Goal: Transaction & Acquisition: Purchase product/service

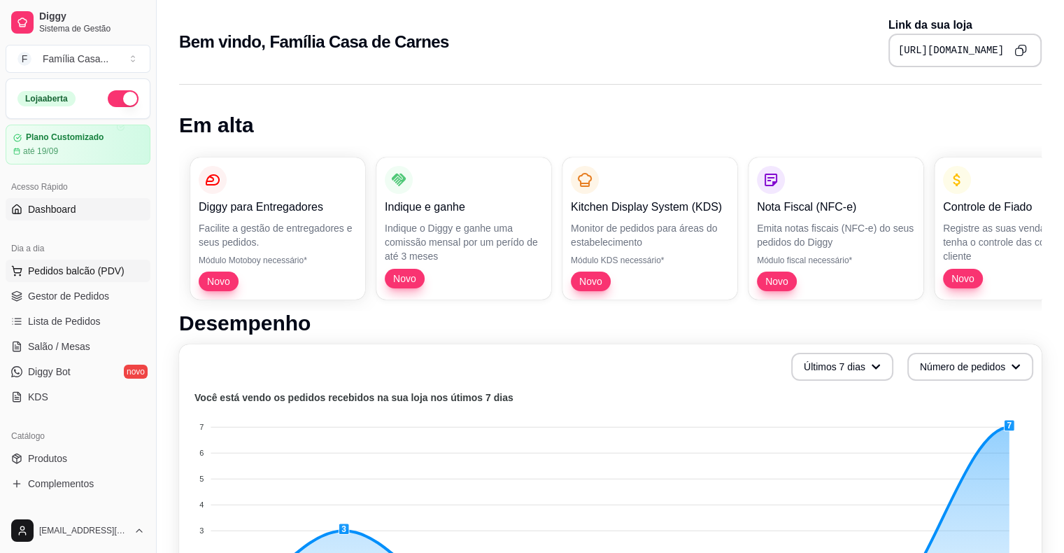
click at [42, 266] on span "Pedidos balcão (PDV)" at bounding box center [76, 271] width 97 height 14
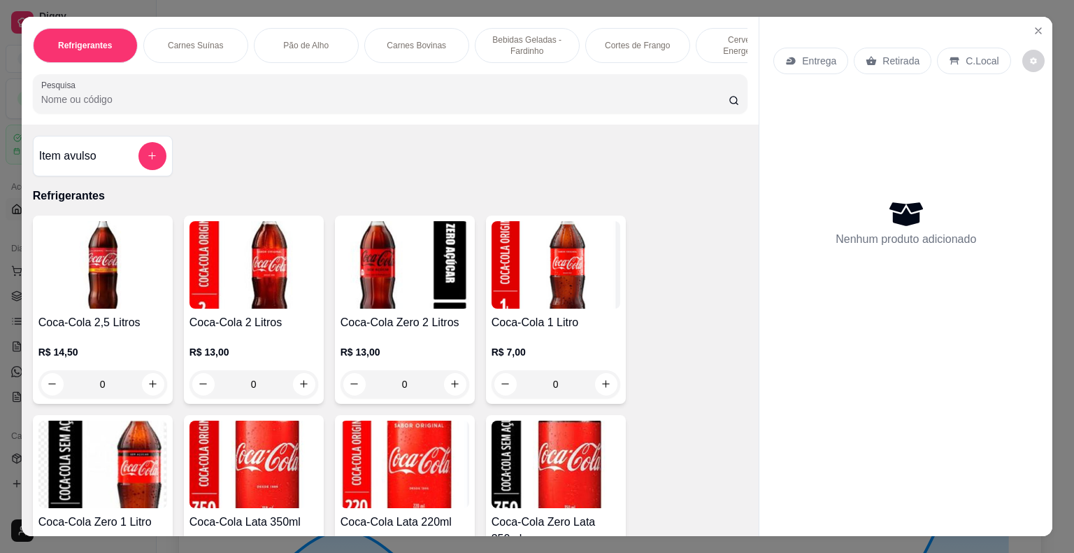
click at [176, 40] on p "Carnes Suínas" at bounding box center [195, 45] width 55 height 11
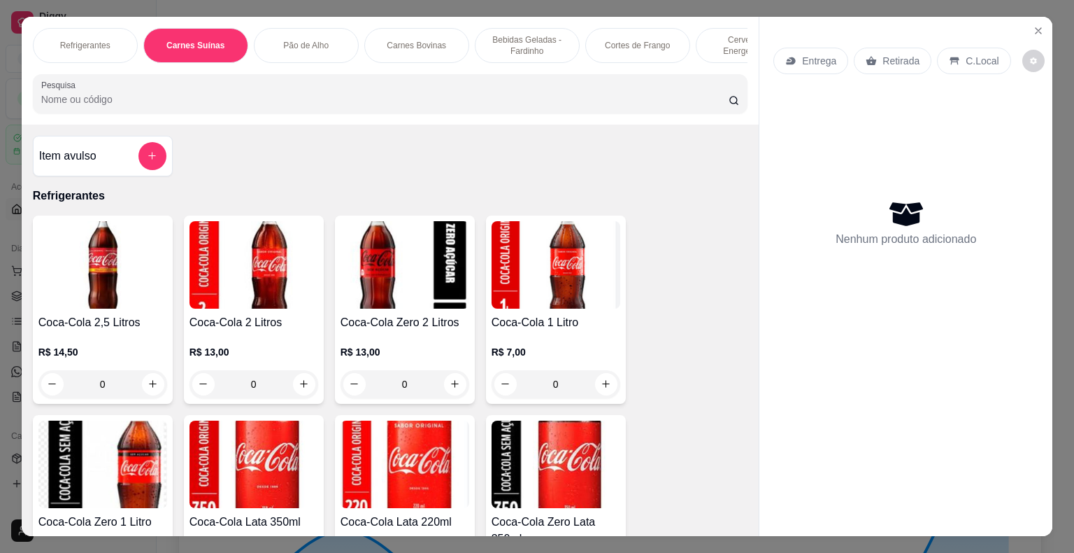
scroll to position [34, 0]
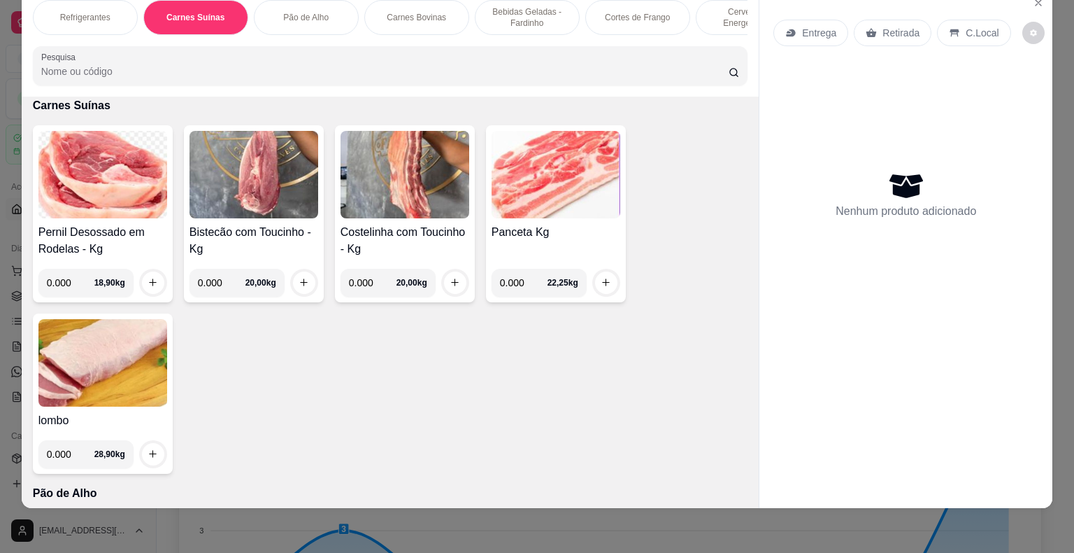
click at [101, 190] on img at bounding box center [102, 174] width 129 height 87
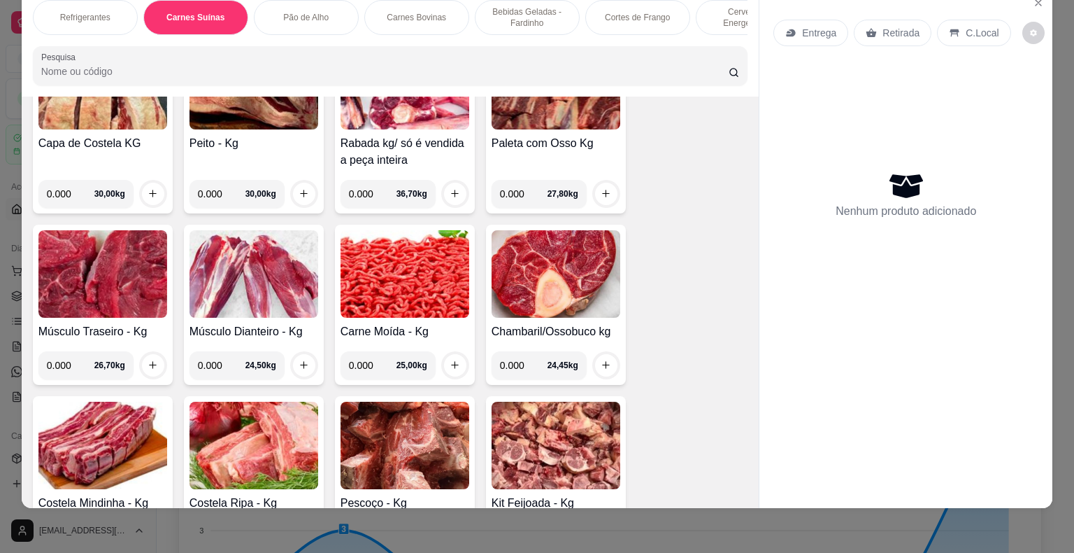
scroll to position [3142, 0]
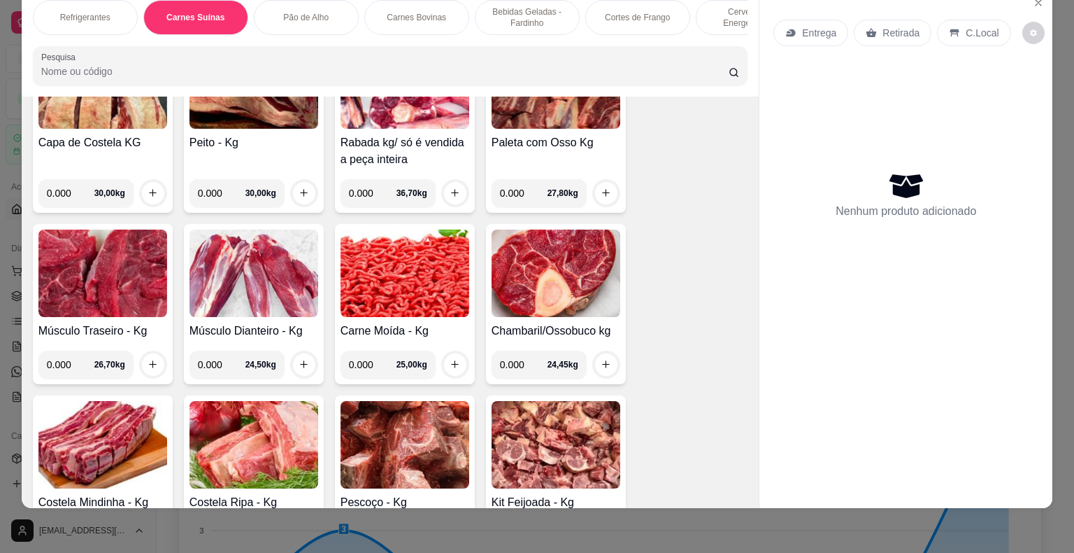
click at [536, 455] on img at bounding box center [556, 444] width 129 height 87
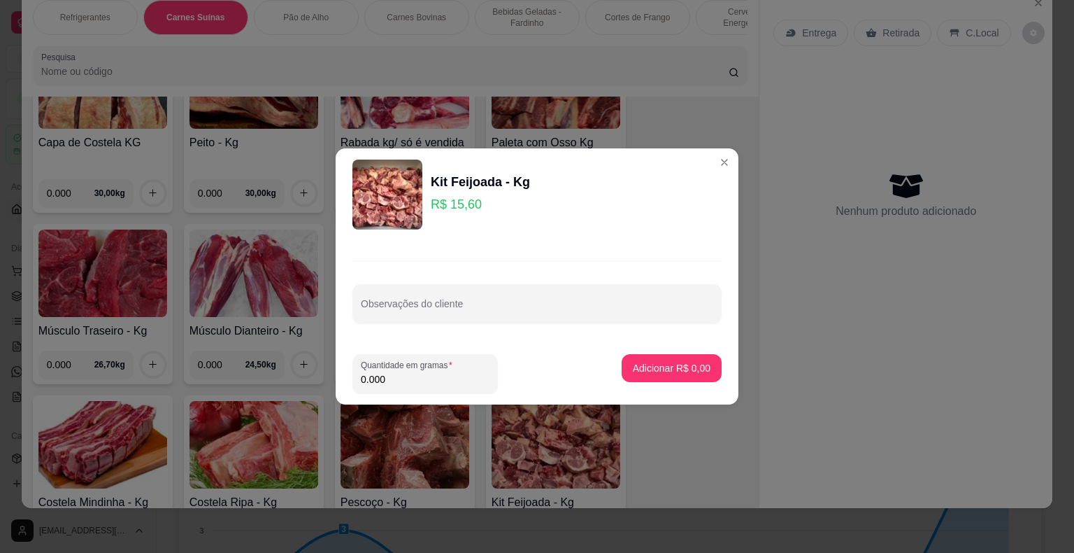
click at [388, 374] on input "0.000" at bounding box center [425, 379] width 129 height 14
type input "2.000"
click at [653, 362] on p "Adicionar R$ 31,20" at bounding box center [669, 367] width 81 height 13
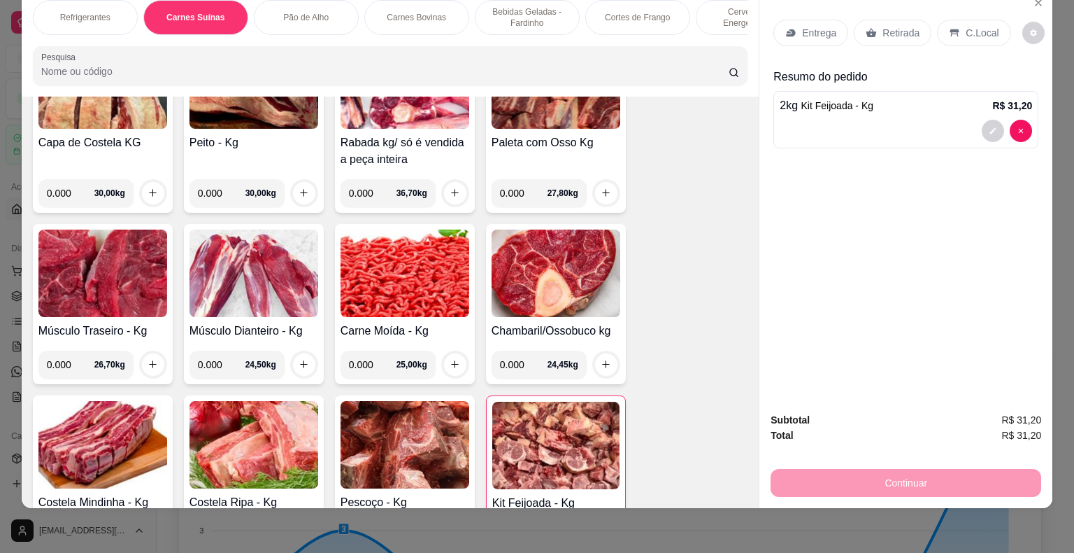
click at [802, 26] on p "Entrega" at bounding box center [819, 33] width 34 height 14
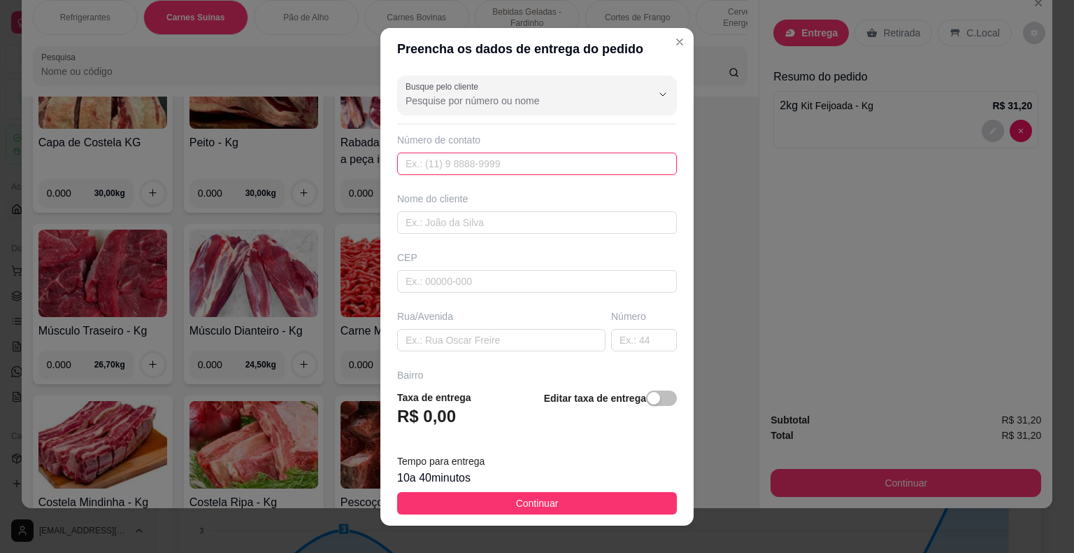
click at [494, 165] on input "text" at bounding box center [537, 163] width 280 height 22
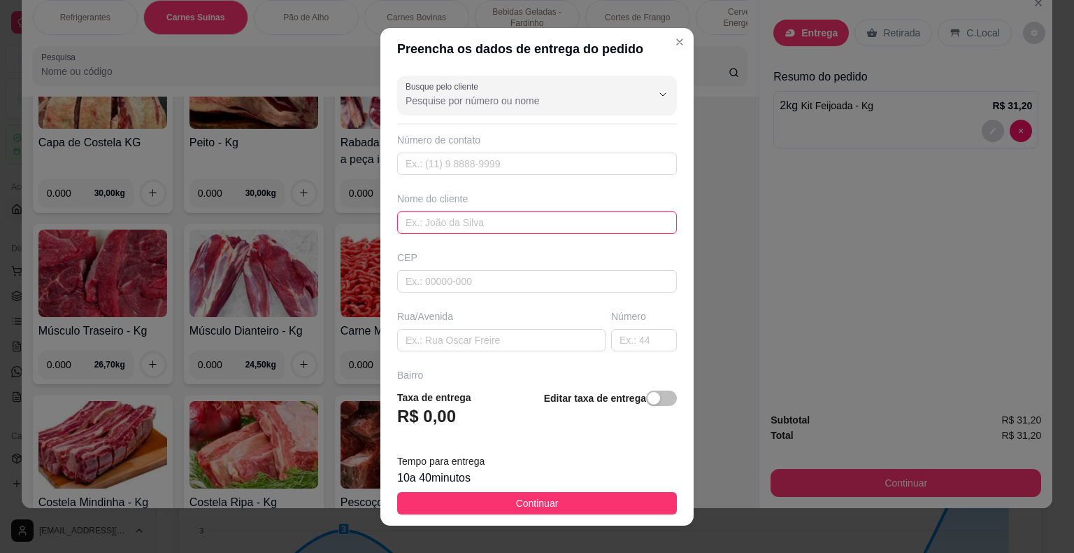
click at [458, 227] on input "text" at bounding box center [537, 222] width 280 height 22
type input "[PERSON_NAME]"
click at [436, 280] on input "text" at bounding box center [537, 281] width 280 height 22
type input "44930000"
type input "Presidente [PERSON_NAME]"
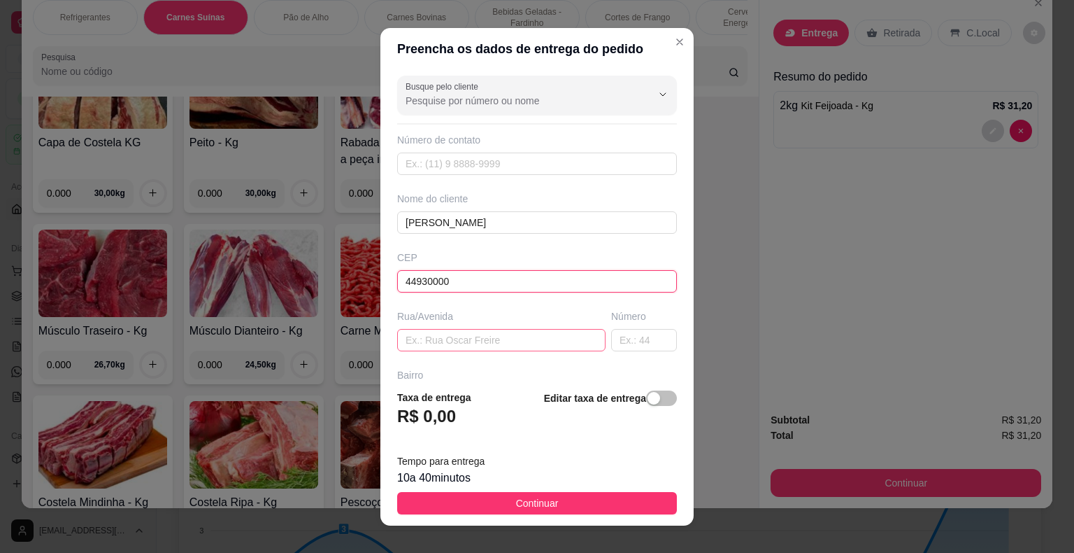
type input "44930000"
click at [435, 346] on input "text" at bounding box center [501, 340] width 208 height 22
click at [435, 346] on input "MARCONLI" at bounding box center [501, 340] width 208 height 22
click at [477, 343] on input "[PERSON_NAME]" at bounding box center [501, 340] width 208 height 22
click at [477, 343] on input "MARCONO" at bounding box center [501, 340] width 208 height 22
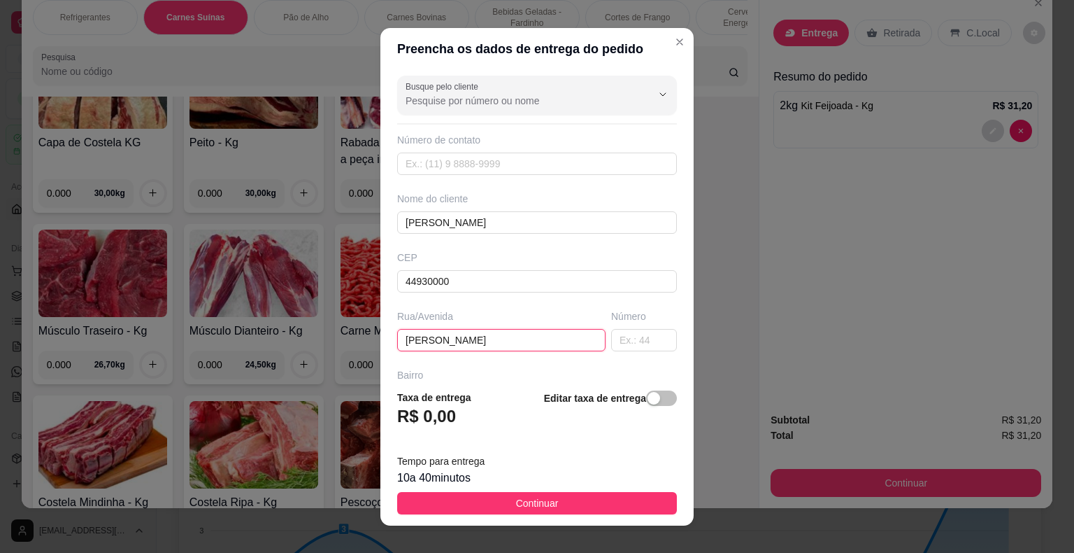
type input "[PERSON_NAME]"
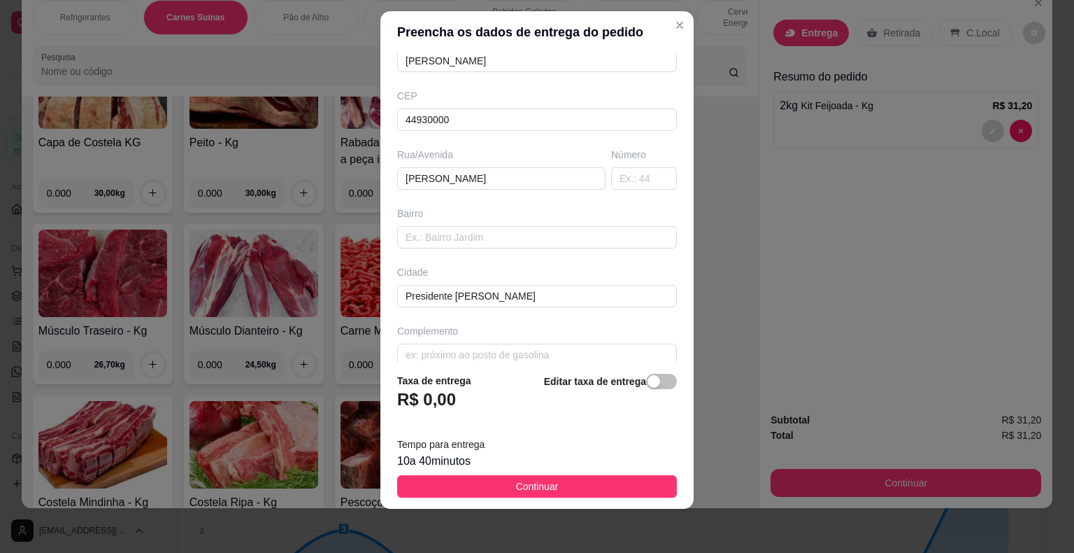
scroll to position [154, 0]
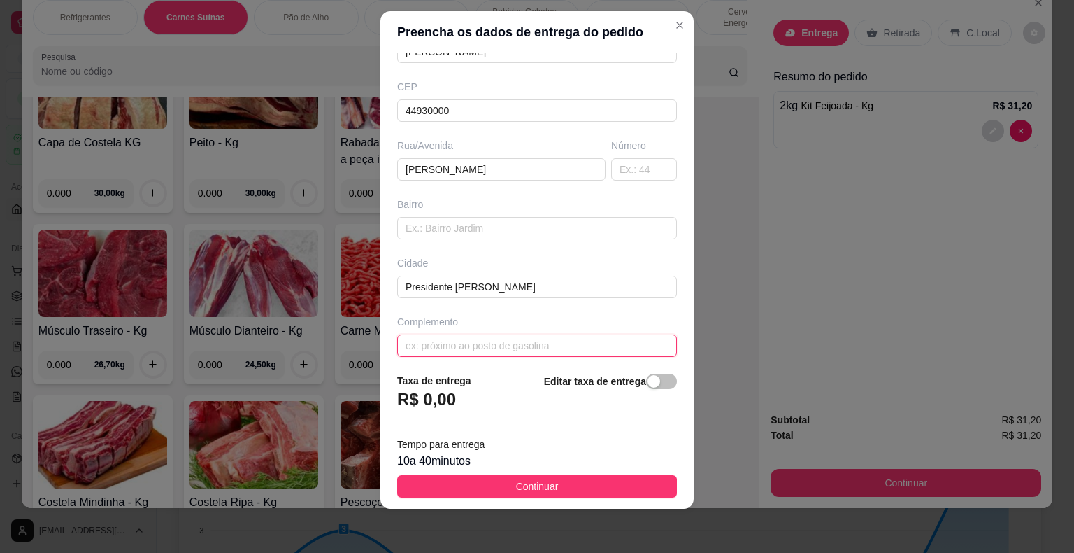
click at [422, 341] on input "text" at bounding box center [537, 345] width 280 height 22
type input "CASA DE BETERRABA"
click at [448, 231] on input "text" at bounding box center [537, 228] width 280 height 22
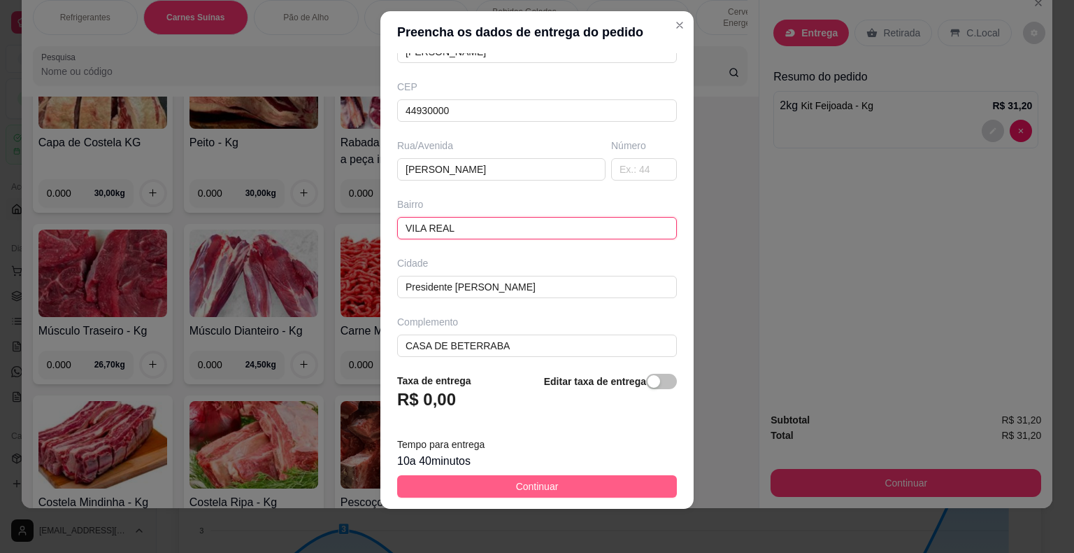
type input "VILA REAL"
click at [546, 480] on span "Continuar" at bounding box center [537, 485] width 43 height 15
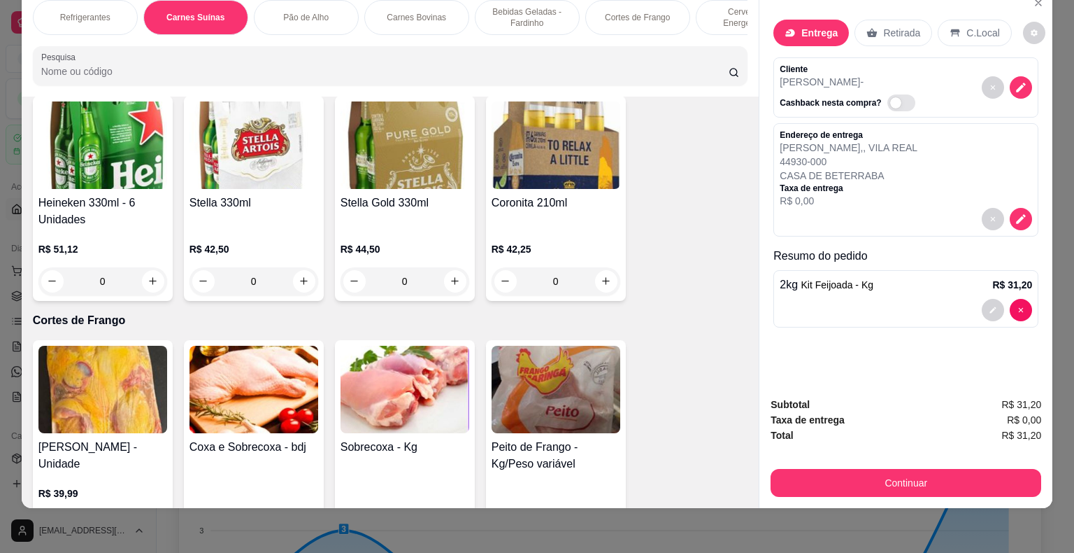
scroll to position [3562, 0]
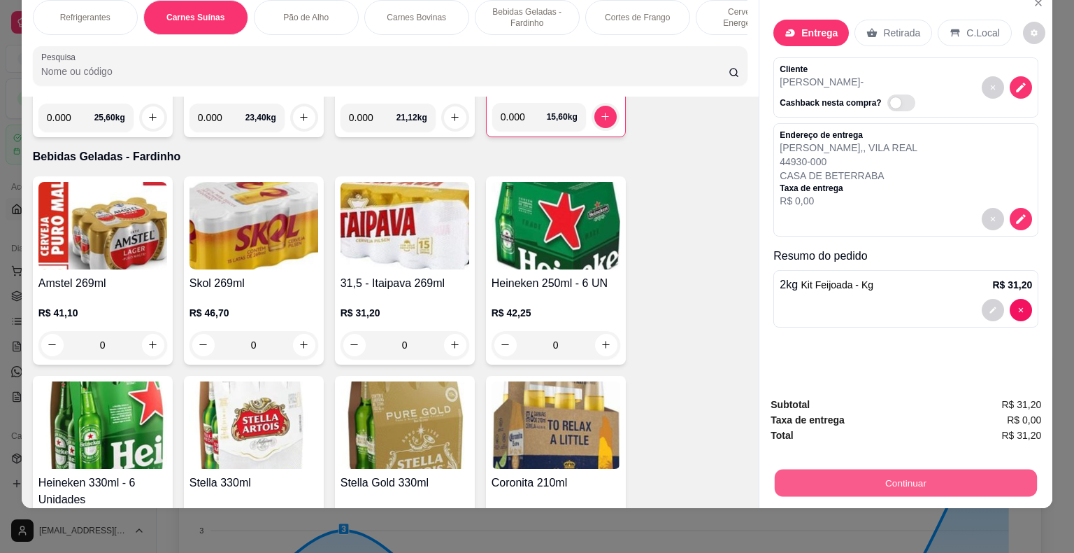
click at [907, 481] on button "Continuar" at bounding box center [906, 482] width 262 height 27
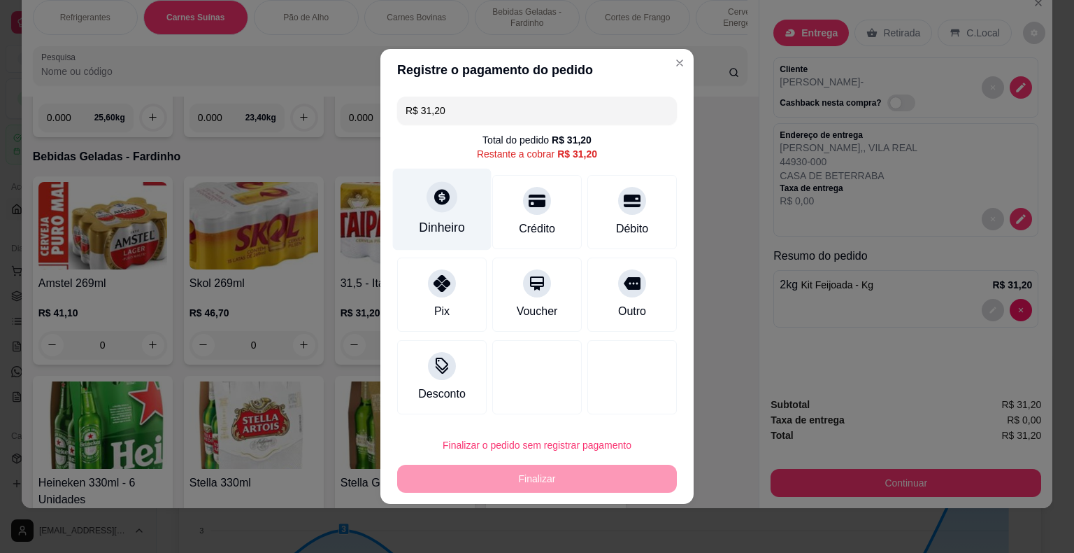
click at [443, 236] on div "Dinheiro" at bounding box center [442, 227] width 46 height 18
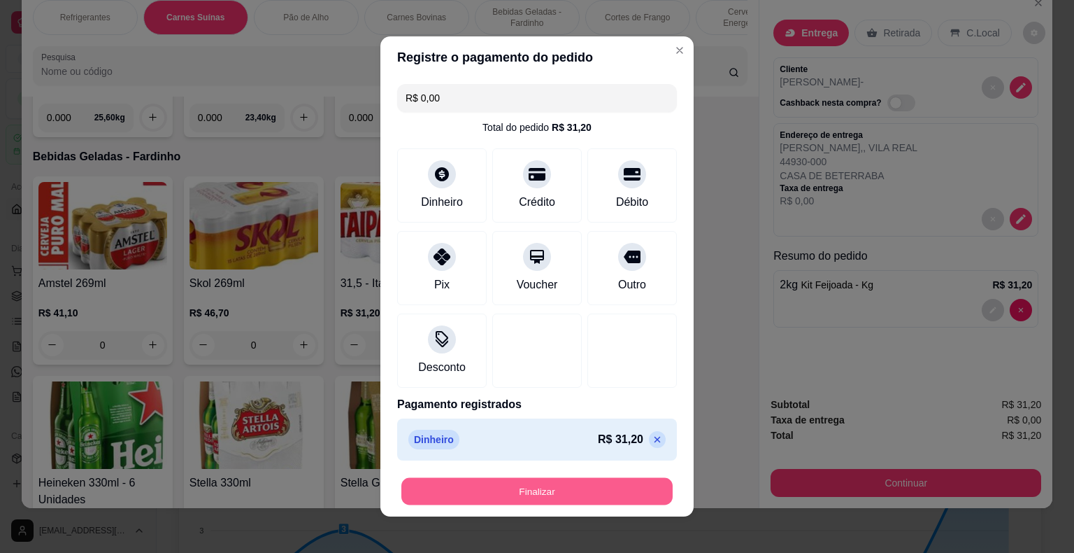
click at [602, 483] on button "Finalizar" at bounding box center [536, 491] width 271 height 27
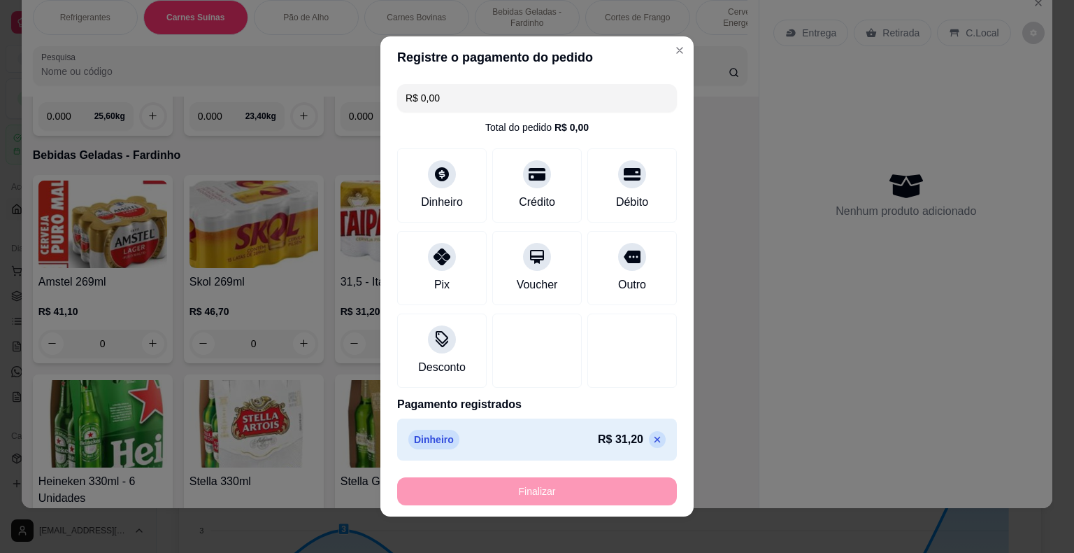
type input "-R$ 31,20"
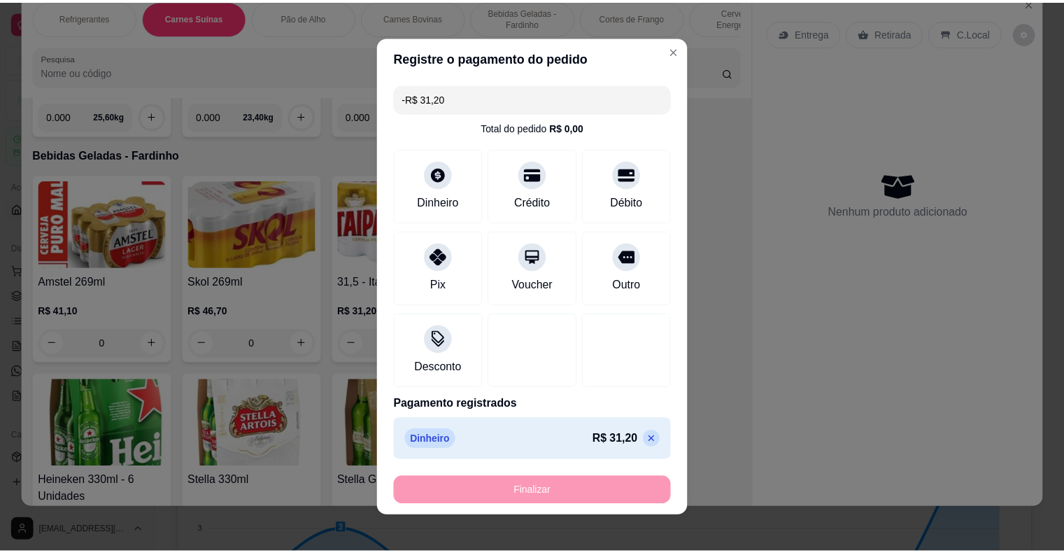
scroll to position [3561, 0]
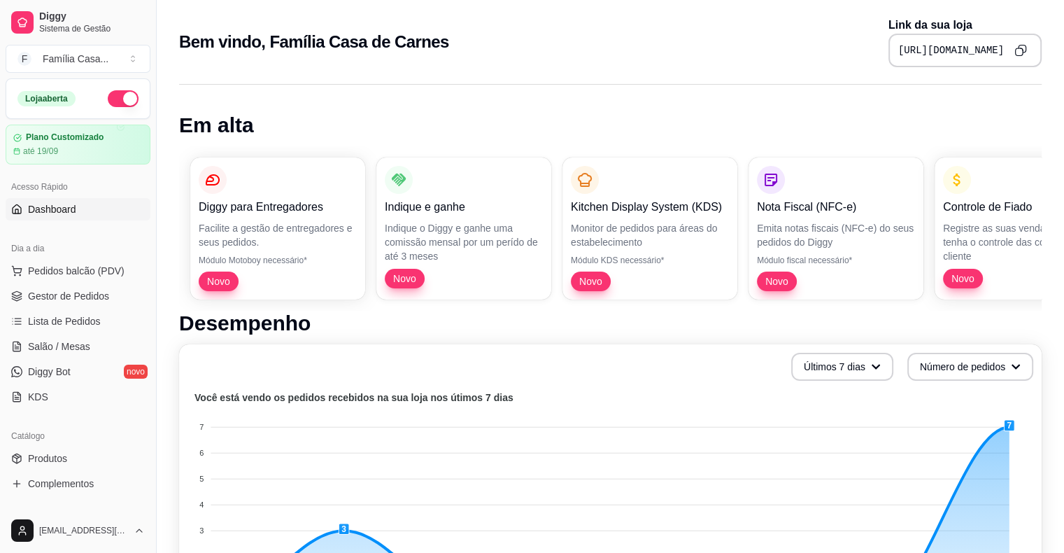
scroll to position [420, 0]
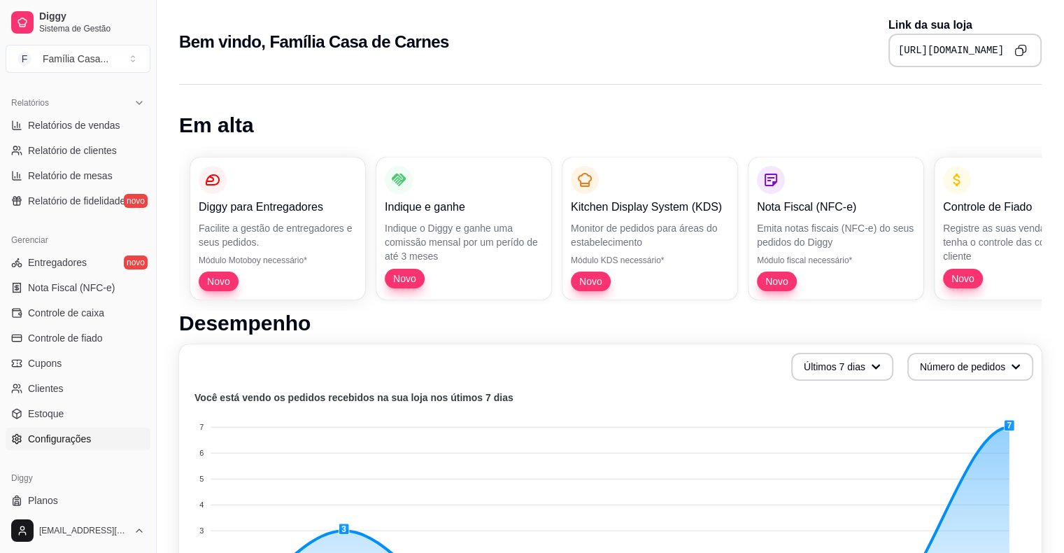
click at [106, 437] on link "Configurações" at bounding box center [78, 438] width 145 height 22
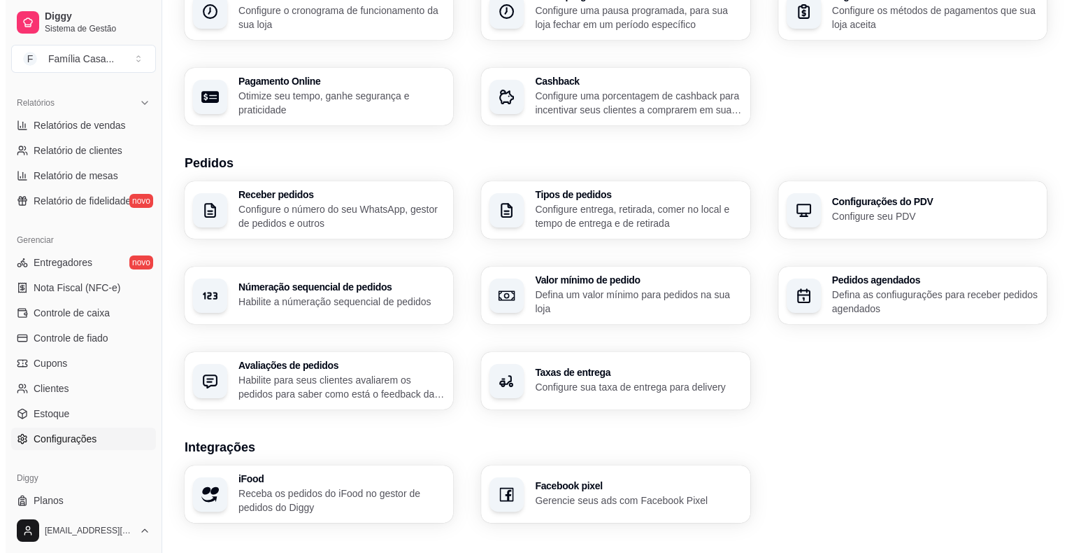
scroll to position [427, 0]
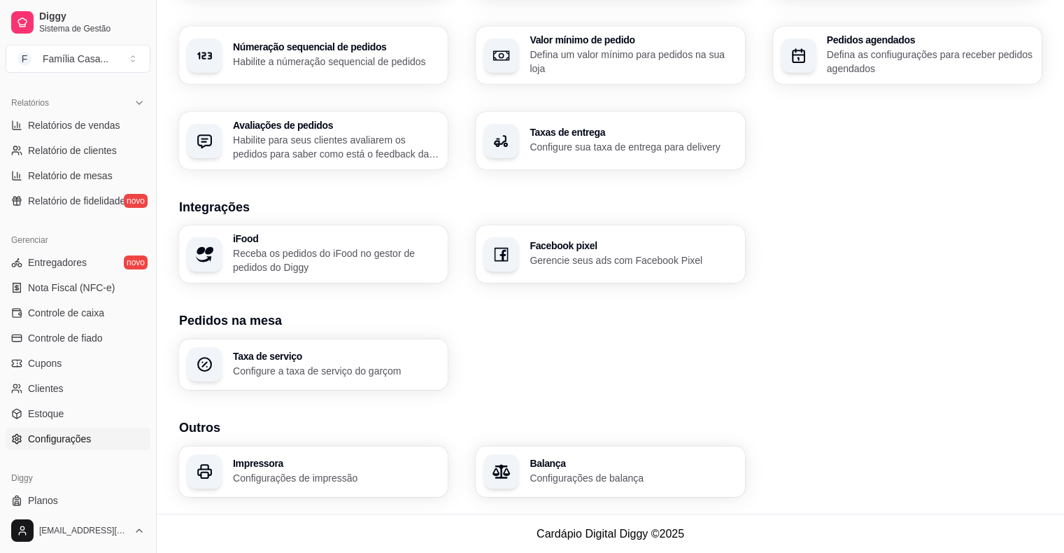
click at [280, 460] on h3 "Impressora" at bounding box center [336, 463] width 206 height 10
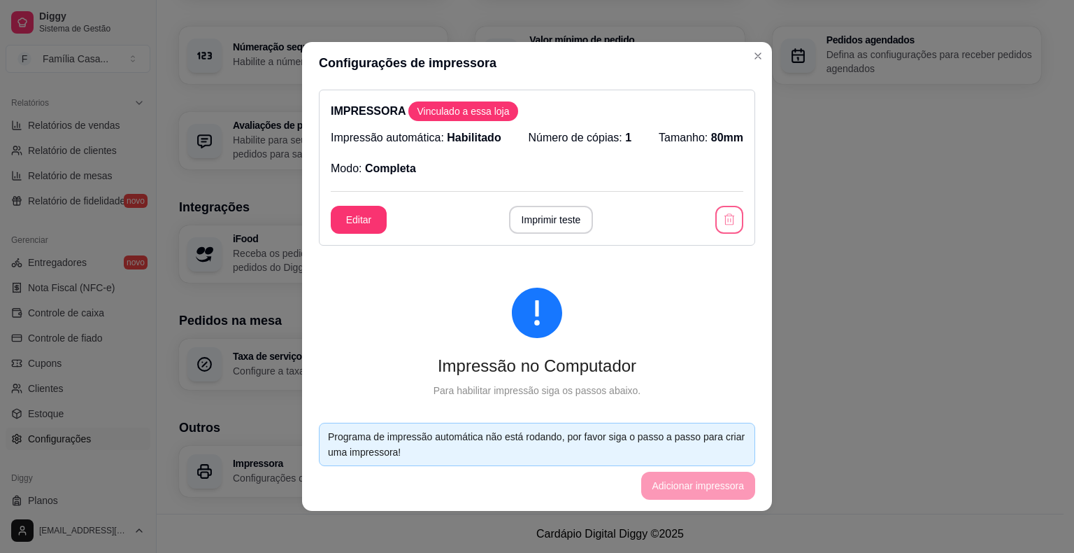
click at [723, 215] on icon "button" at bounding box center [730, 220] width 14 height 14
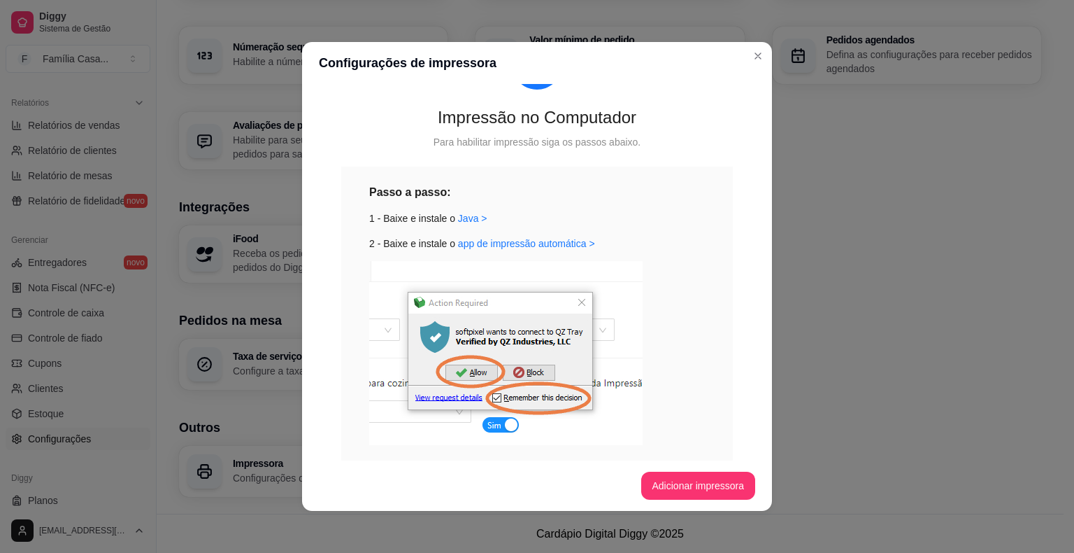
scroll to position [190, 0]
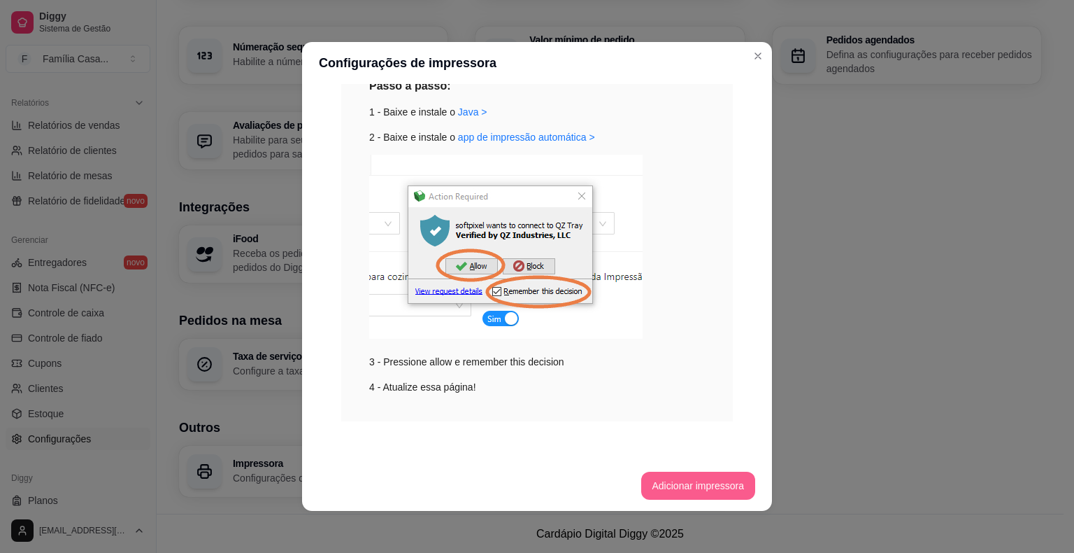
click at [665, 486] on button "Adicionar impressora" at bounding box center [698, 485] width 115 height 28
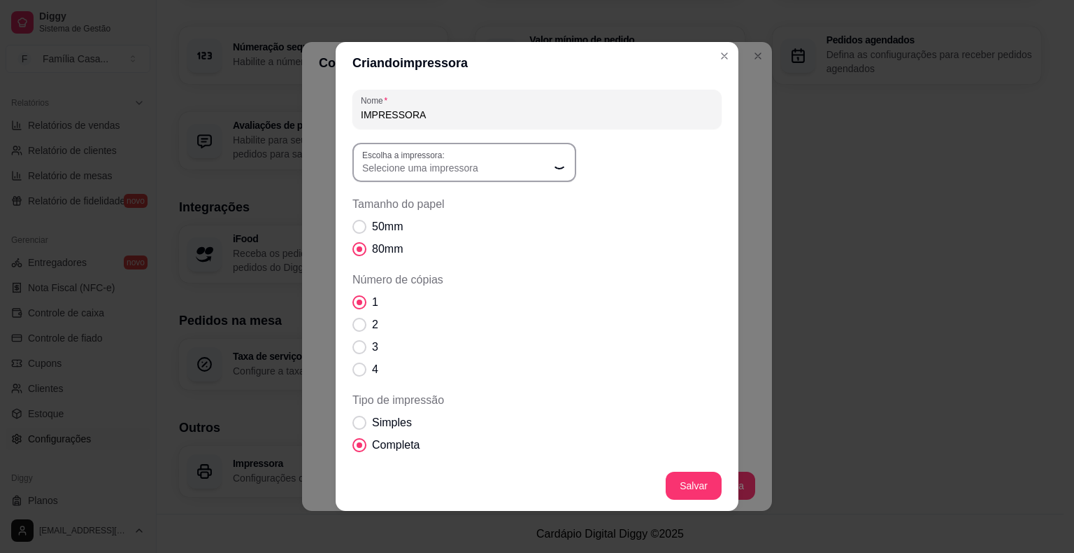
click at [465, 170] on span "Selecione uma impressora" at bounding box center [455, 168] width 187 height 14
click at [467, 170] on span "Selecione uma impressora" at bounding box center [455, 168] width 187 height 14
click at [480, 267] on span "\\SERVIDOR\EPSON TM-T20X Receipt" at bounding box center [452, 269] width 180 height 13
type input "\\SERVIDOR\EPSON TM-T20X Receipt"
select select "\\SERVIDOR\EPSON TM-T20X Receipt"
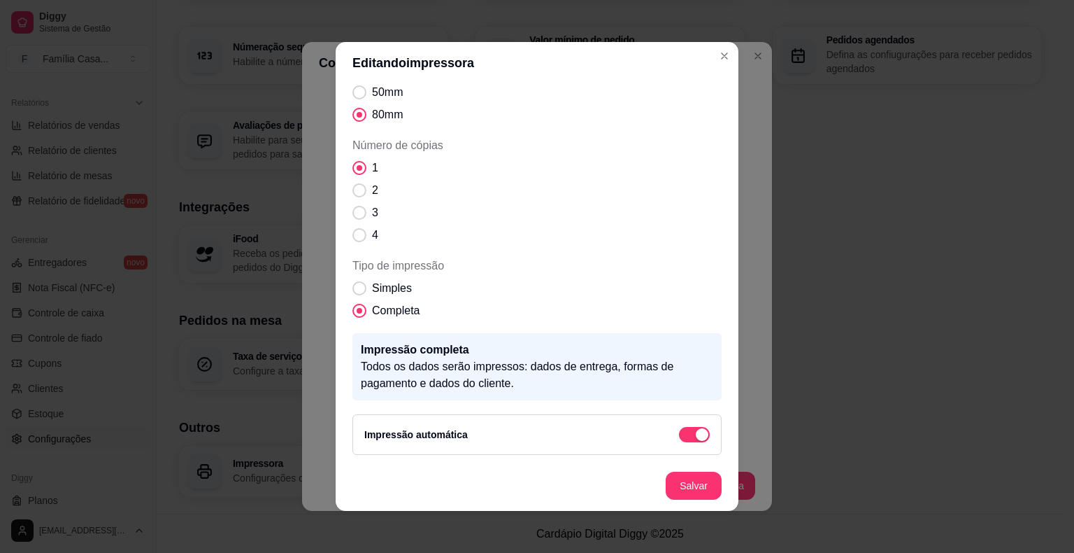
scroll to position [80, 0]
click at [579, 222] on div "1 2 3 4" at bounding box center [537, 202] width 369 height 84
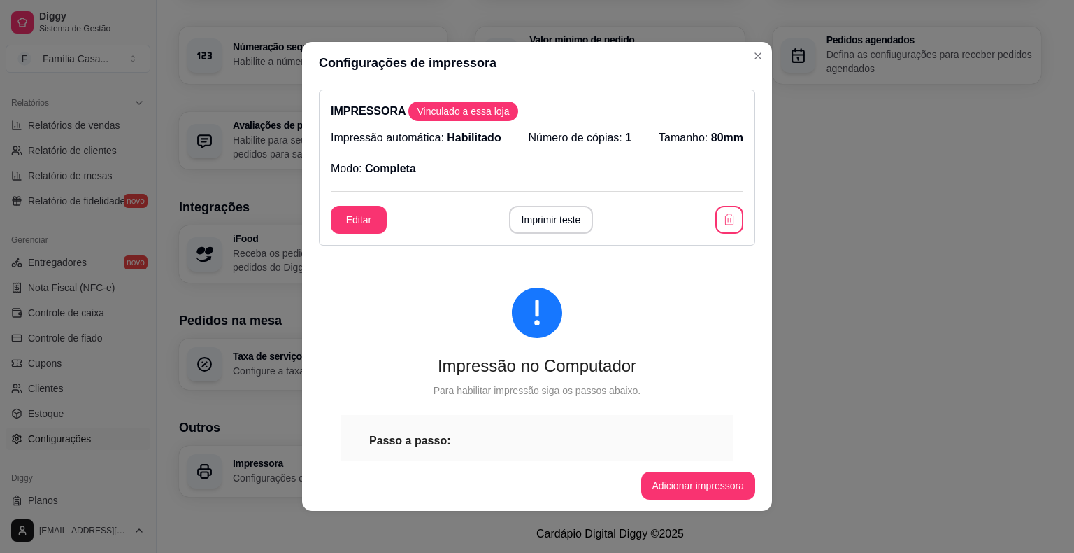
scroll to position [0, 0]
click at [538, 219] on button "Imprimir teste" at bounding box center [551, 220] width 85 height 28
click at [366, 220] on button "Editar" at bounding box center [359, 219] width 55 height 27
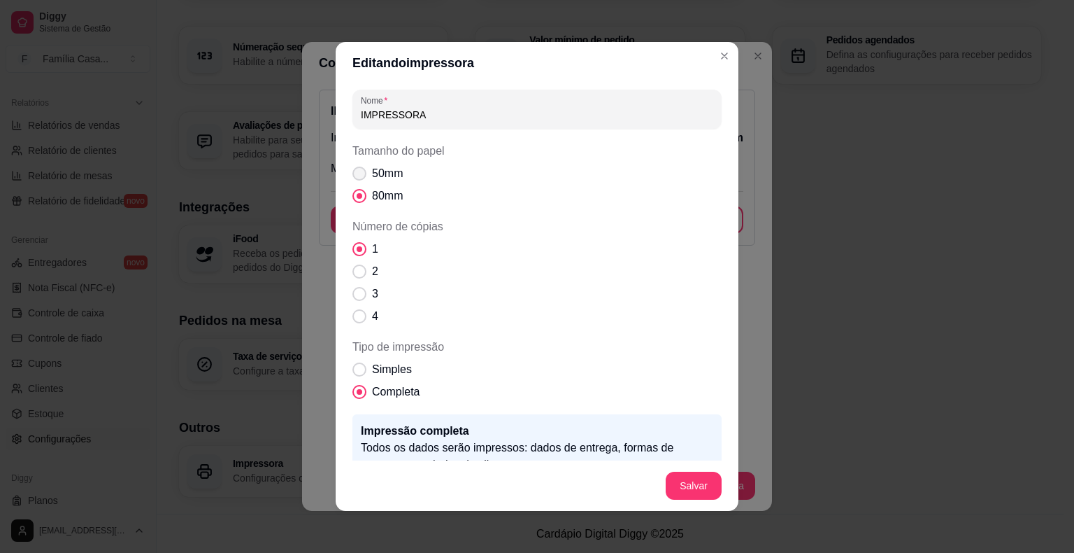
click at [355, 176] on span "Tamanho do papel" at bounding box center [360, 173] width 14 height 14
click at [355, 176] on input "50mm" at bounding box center [356, 180] width 9 height 9
radio input "true"
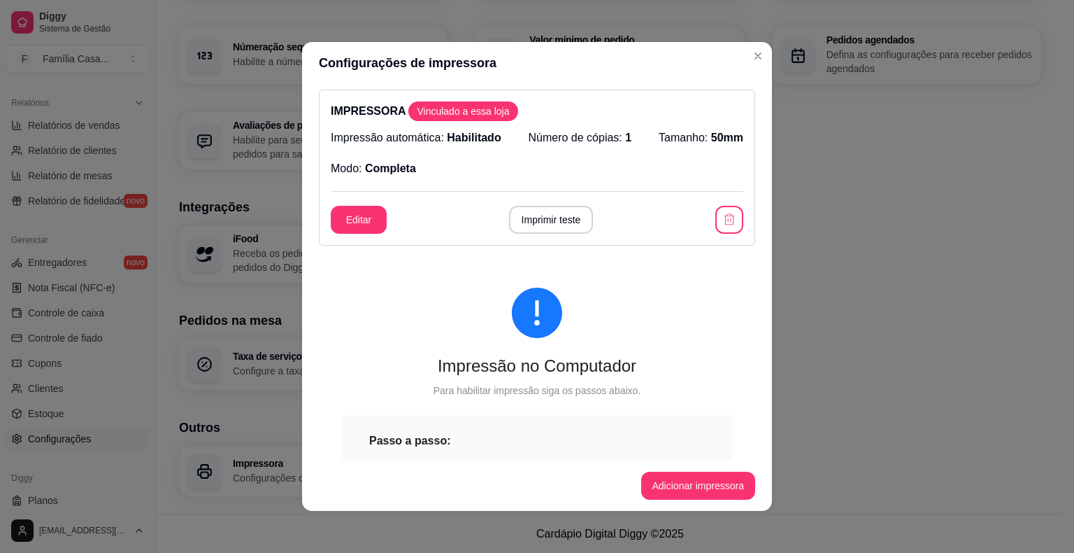
click at [540, 220] on button "Imprimir teste" at bounding box center [551, 220] width 85 height 28
click at [358, 226] on button "Editar" at bounding box center [359, 220] width 56 height 28
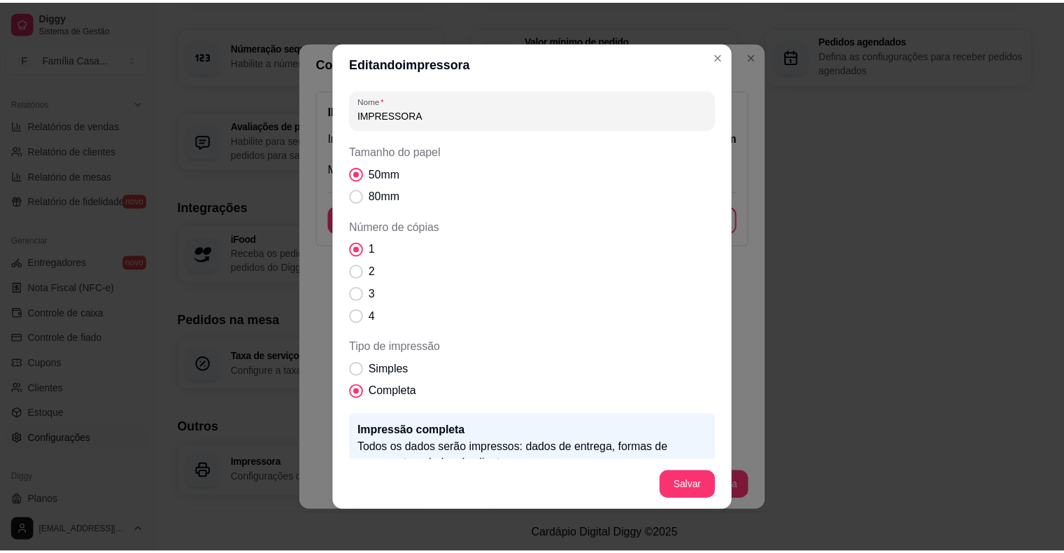
scroll to position [70, 0]
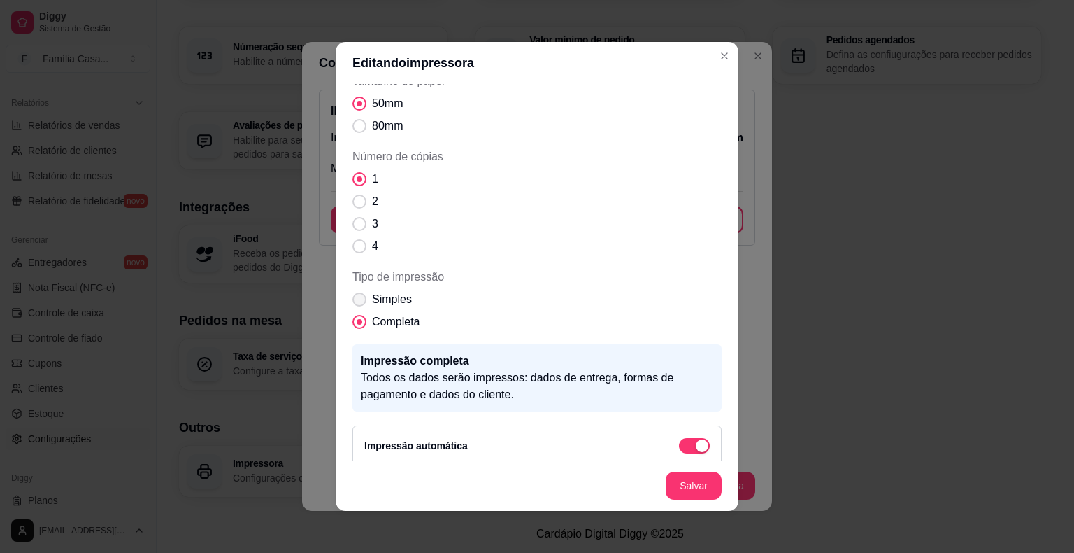
click at [353, 296] on span "Tipo de impressão" at bounding box center [360, 299] width 14 height 14
click at [352, 302] on input "Simples" at bounding box center [356, 306] width 9 height 9
radio input "true"
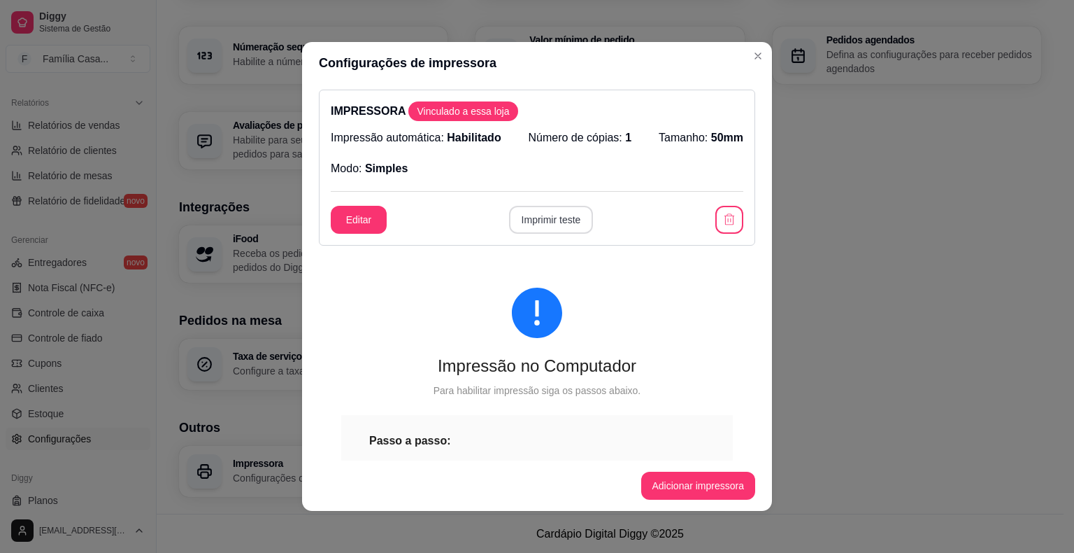
click at [554, 217] on button "Imprimir teste" at bounding box center [551, 220] width 85 height 28
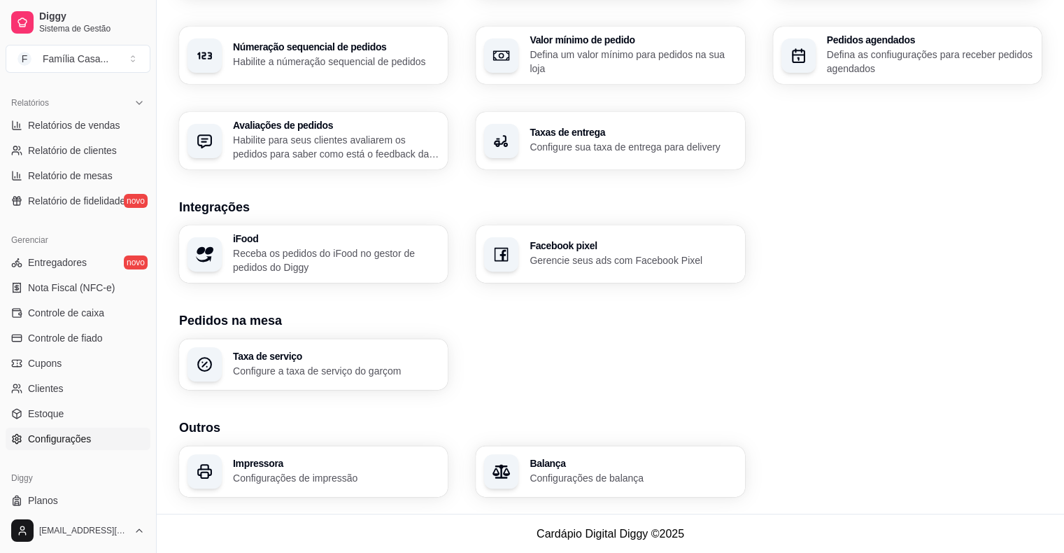
click at [165, 308] on div "Loja Informações da loja Principais informações da sua loja como endereço, nome…" at bounding box center [610, 67] width 907 height 893
click at [42, 367] on span "Cupons" at bounding box center [45, 363] width 34 height 14
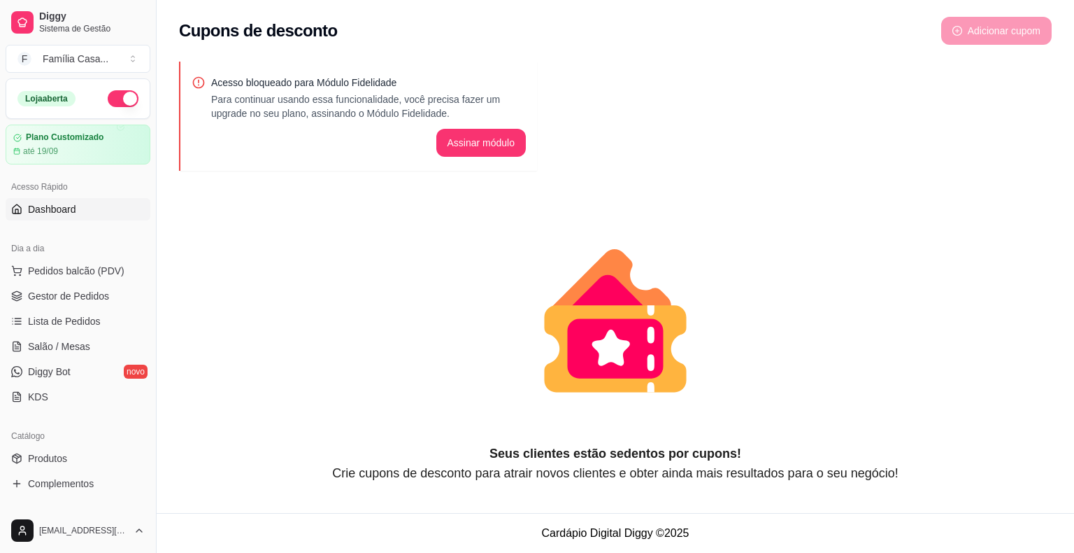
click at [59, 198] on link "Dashboard" at bounding box center [78, 209] width 145 height 22
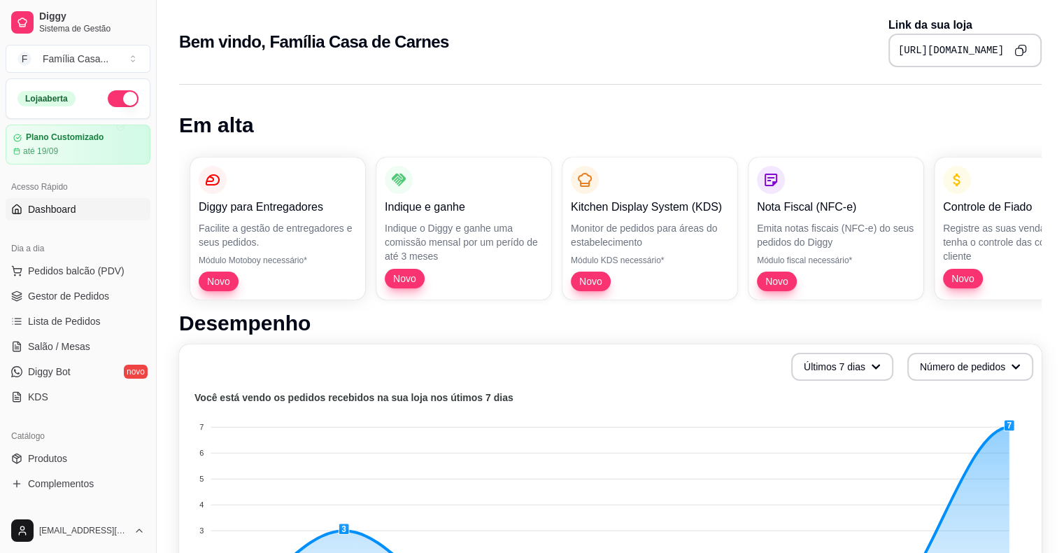
drag, startPoint x: 873, startPoint y: 52, endPoint x: 1014, endPoint y: 49, distance: 140.6
click at [1014, 49] on div "[URL][DOMAIN_NAME]" at bounding box center [964, 51] width 153 height 34
click at [1022, 48] on icon "Copy to clipboard" at bounding box center [1020, 50] width 12 height 12
click at [153, 504] on button "Toggle Sidebar" at bounding box center [155, 276] width 11 height 553
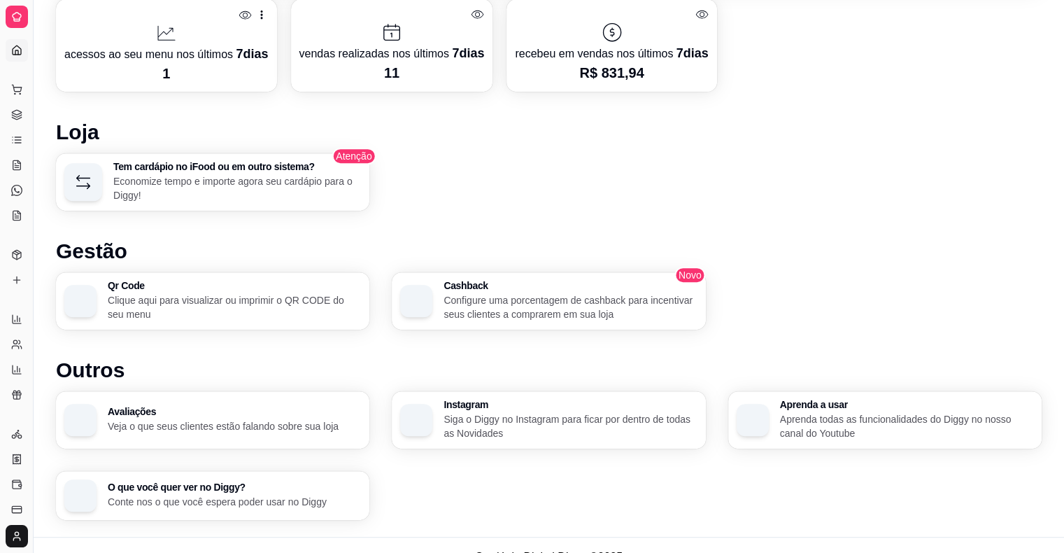
scroll to position [683, 0]
